Goal: Find specific page/section: Find specific page/section

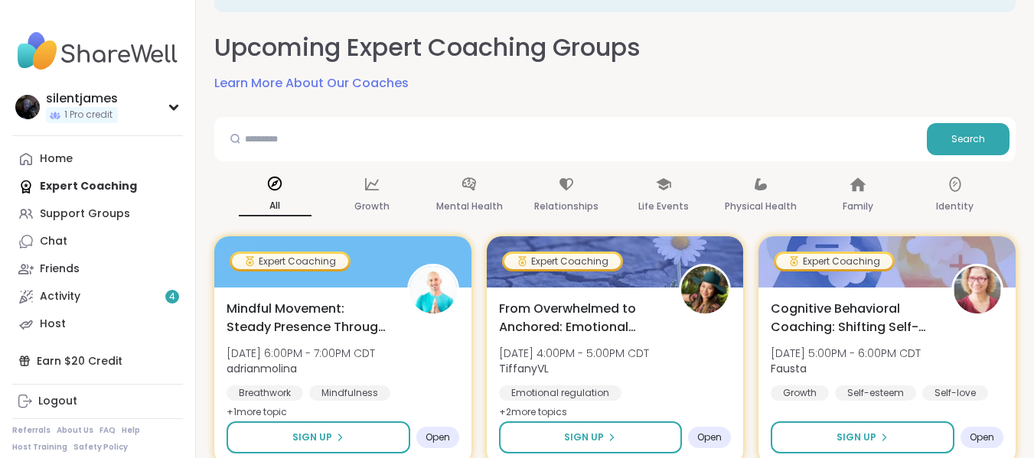
scroll to position [24, 0]
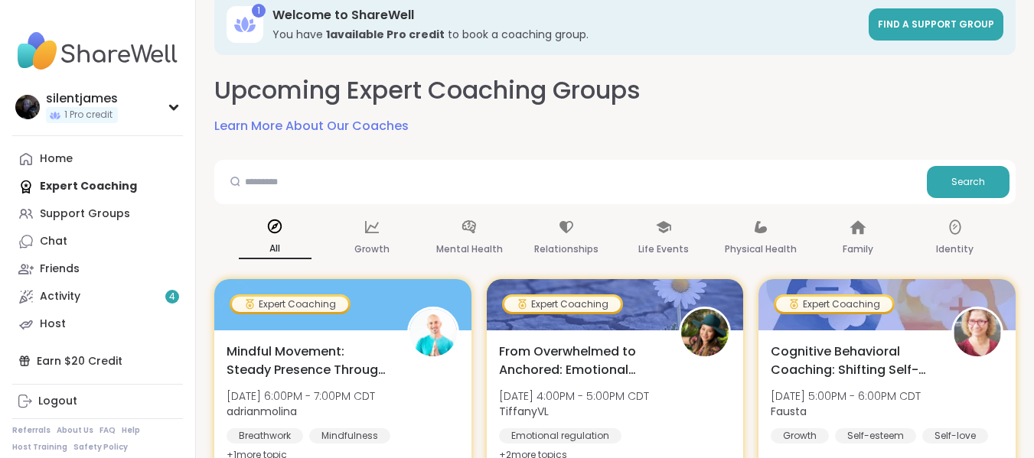
drag, startPoint x: 115, startPoint y: 204, endPoint x: 368, endPoint y: 157, distance: 257.6
click at [115, 204] on link "Support Groups" at bounding box center [97, 214] width 171 height 28
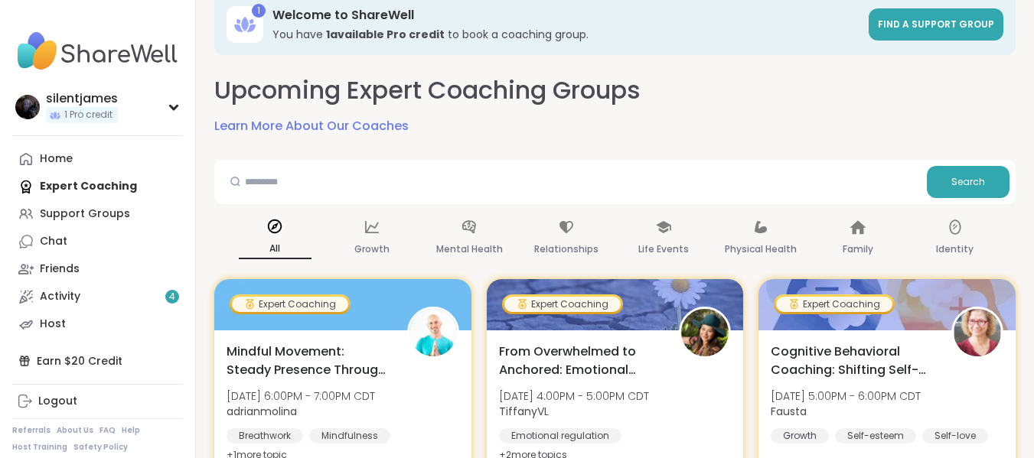
click at [115, 204] on link "Support Groups" at bounding box center [97, 214] width 171 height 28
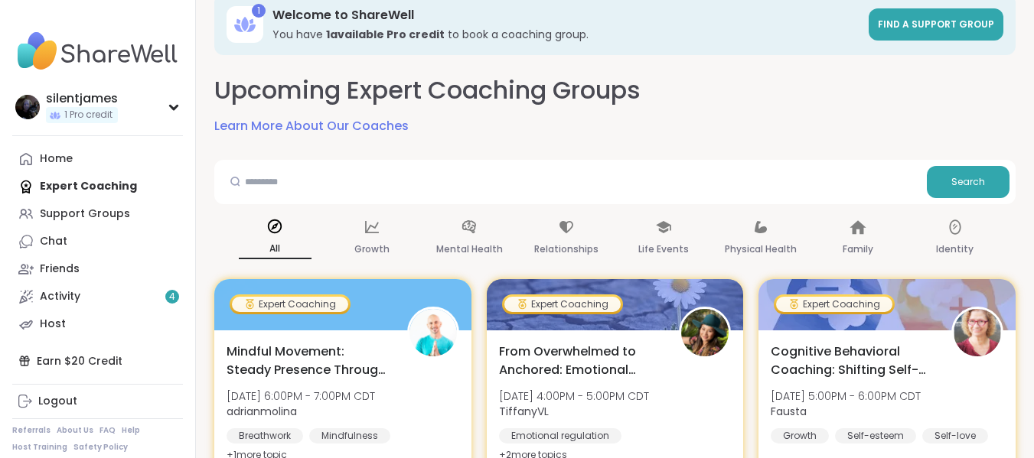
click at [115, 204] on link "Support Groups" at bounding box center [97, 214] width 171 height 28
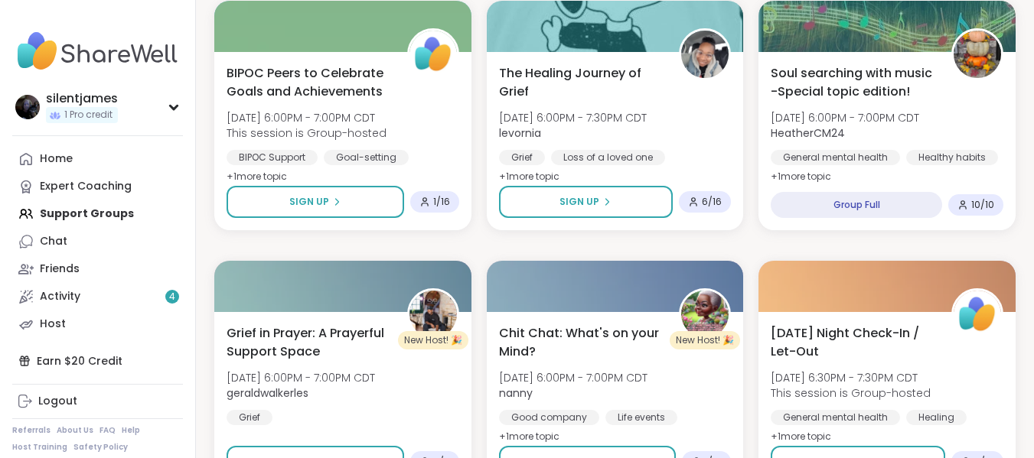
scroll to position [1062, 0]
